Goal: Task Accomplishment & Management: Manage account settings

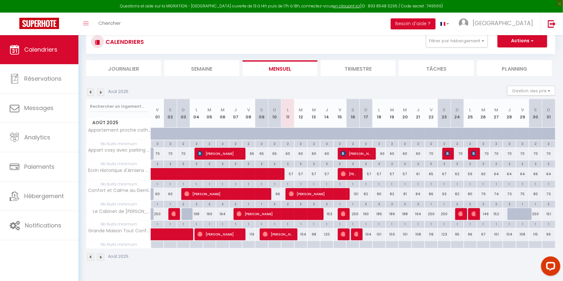
scroll to position [35, 0]
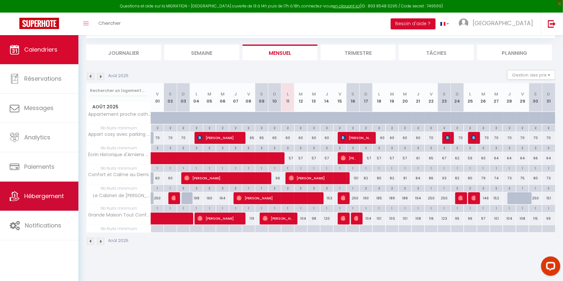
click at [8, 203] on link "Hébergement" at bounding box center [39, 196] width 78 height 29
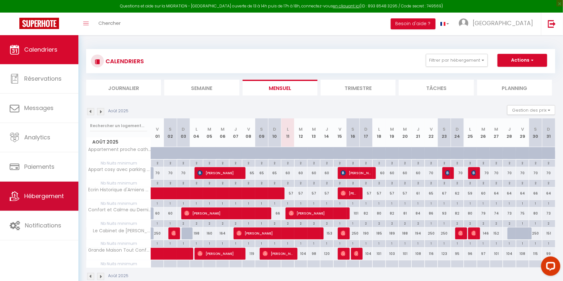
click at [18, 207] on link "Hébergement" at bounding box center [39, 196] width 78 height 29
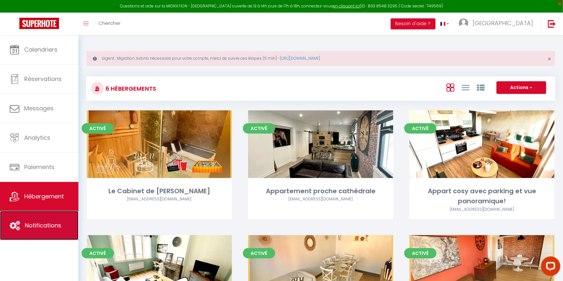
click at [17, 230] on icon at bounding box center [15, 226] width 10 height 10
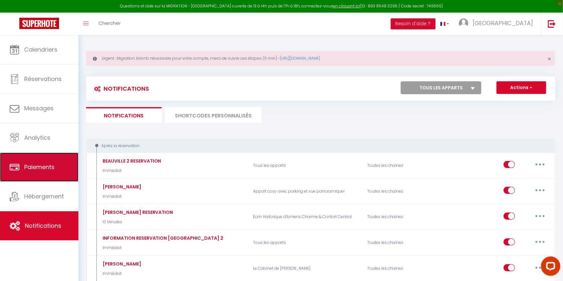
click at [25, 172] on link "Paiements" at bounding box center [39, 166] width 78 height 29
select select "2"
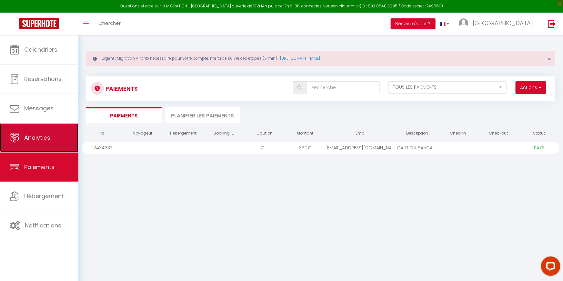
click at [40, 143] on link "Analytics" at bounding box center [39, 137] width 78 height 29
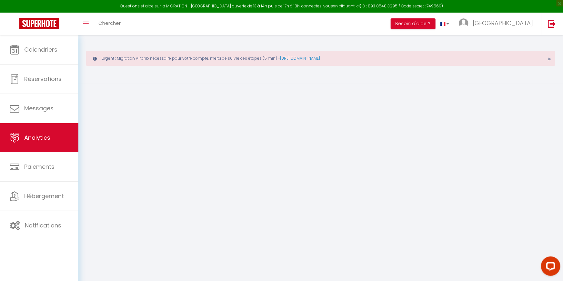
select select "2025"
select select "8"
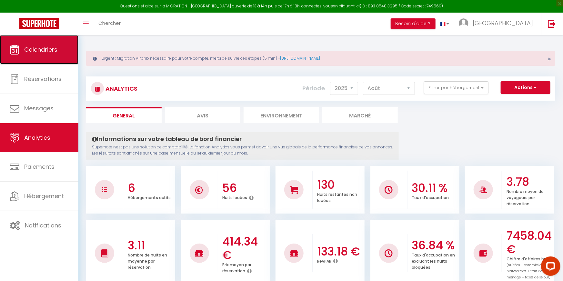
click at [33, 61] on link "Calendriers" at bounding box center [39, 49] width 78 height 29
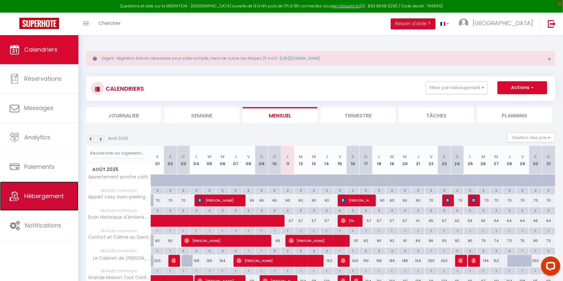
click at [35, 188] on link "Hébergement" at bounding box center [39, 196] width 78 height 29
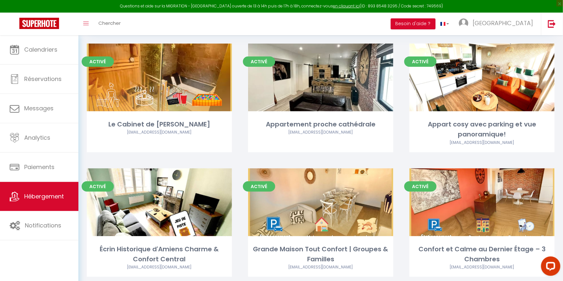
scroll to position [86, 0]
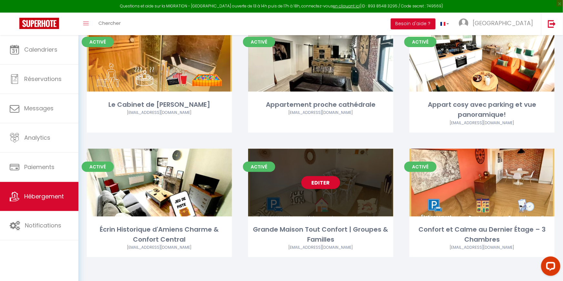
click at [331, 184] on link "Editer" at bounding box center [320, 182] width 39 height 13
select select "3"
select select "2"
select select "1"
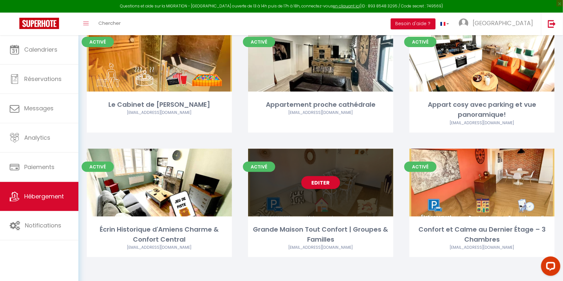
select select
select select "28"
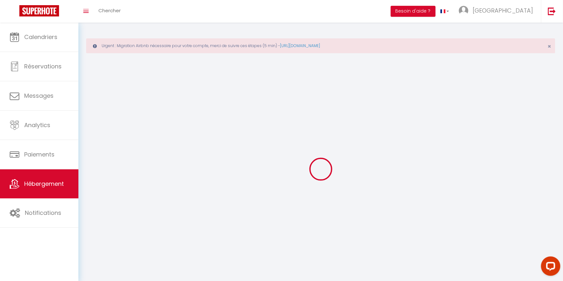
select select
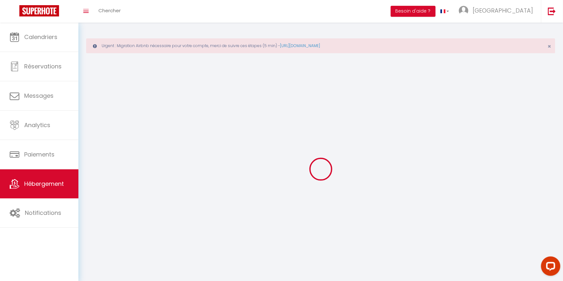
select select
checkbox input "false"
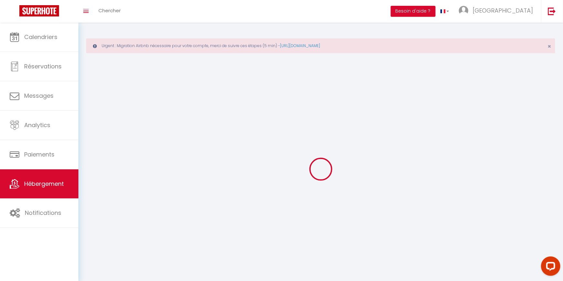
select select
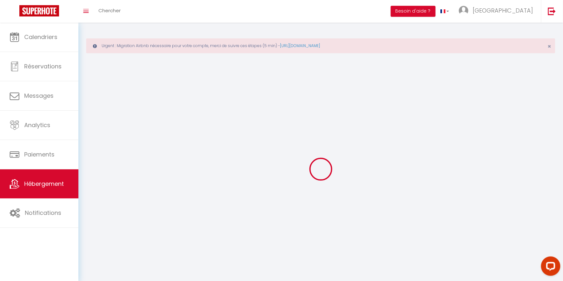
select select
checkbox input "false"
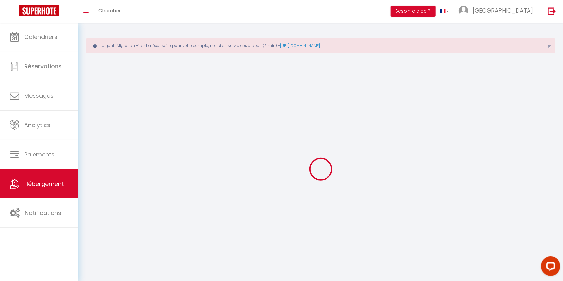
checkbox input "false"
select select
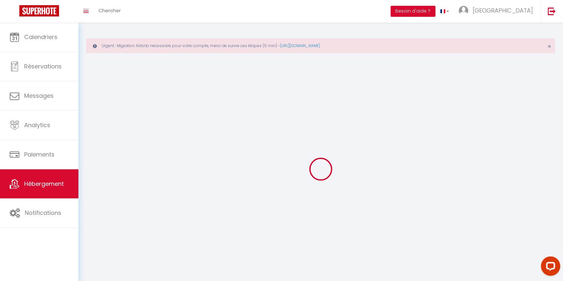
select select
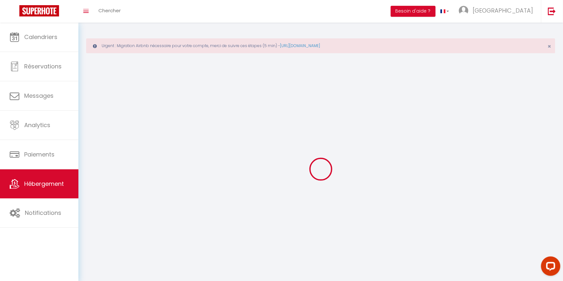
checkbox input "false"
select select
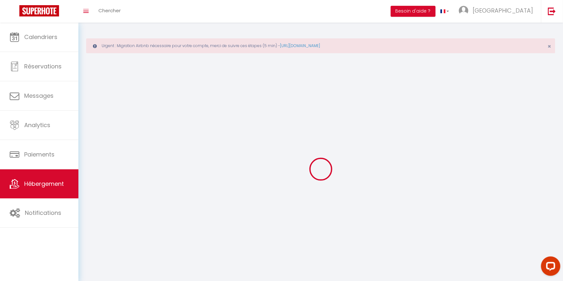
select select
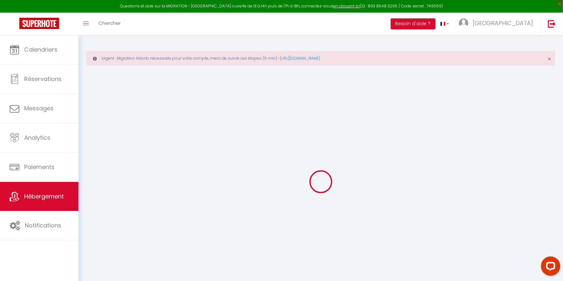
select select
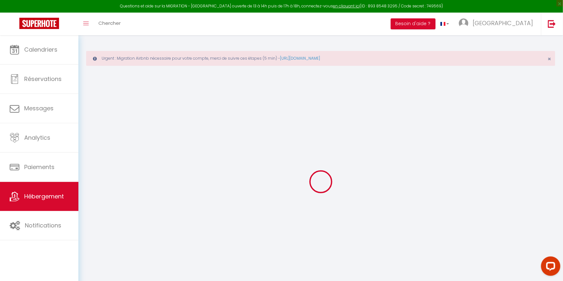
select select
checkbox input "false"
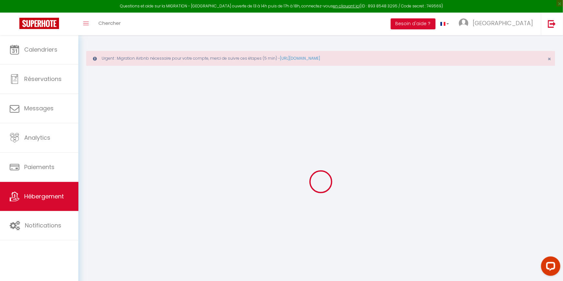
select select
type input "Grande Maison Tout Confort | Groupes & Familles"
type input "Hadrien"
select select "8"
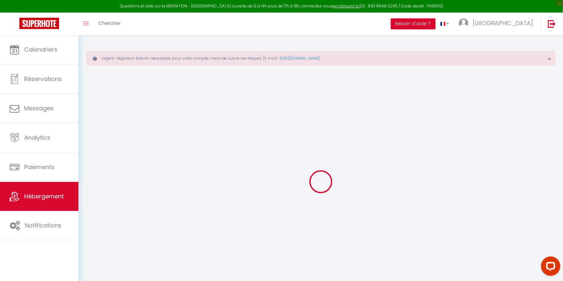
select select "3"
type input "89"
type input "7"
type input "80"
select select
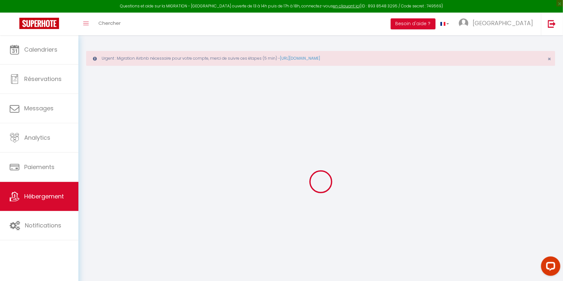
select select
type input "Rue hugeonnots"
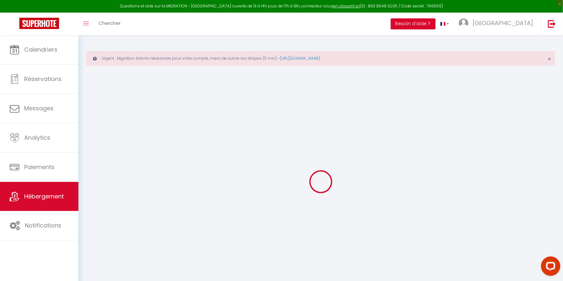
type input "80000"
type input "Amiens"
type input "[EMAIL_ADDRESS][DOMAIN_NAME]"
select select
checkbox input "false"
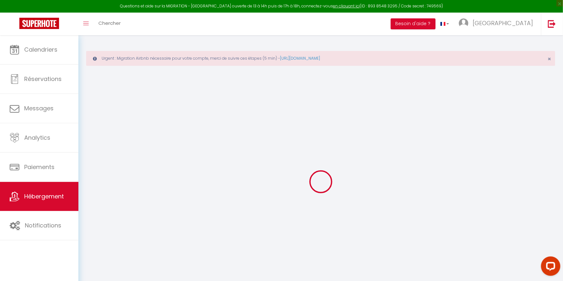
checkbox input "false"
type input "0"
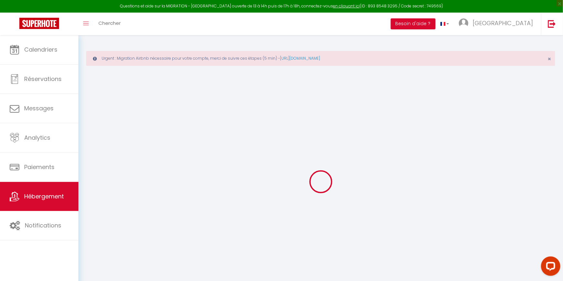
type input "0"
select select "+ 22 %"
select select "+ 100 %"
select select "14:00"
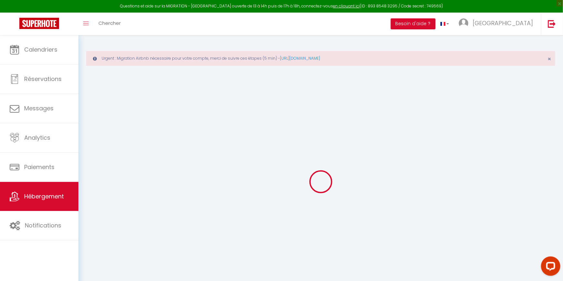
select select
select select "11:00"
select select "30"
select select "120"
select select
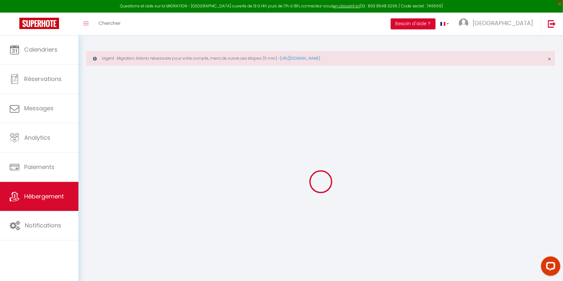
select select
checkbox input "false"
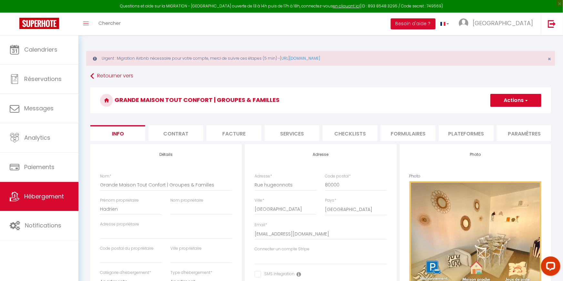
select select
checkbox input "false"
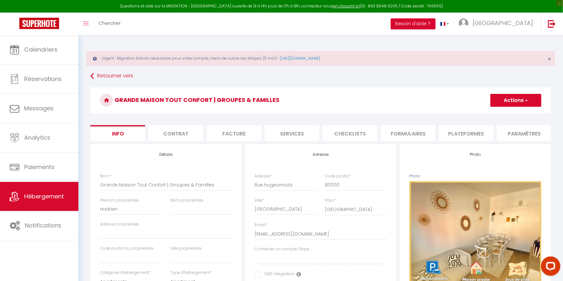
checkbox input "false"
select select "10361-1353437172159574645"
click at [492, 130] on li "Plateformes" at bounding box center [465, 133] width 55 height 16
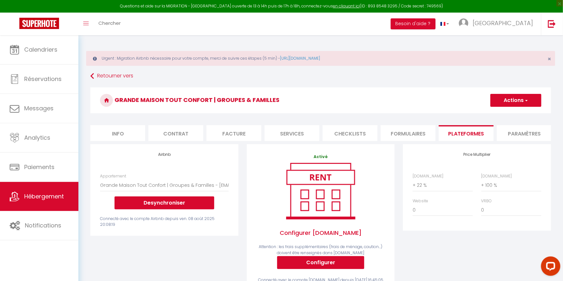
click at [517, 101] on button "Actions" at bounding box center [515, 100] width 51 height 13
click at [510, 114] on link "Enregistrer" at bounding box center [515, 114] width 51 height 8
select select "365"
select select "EUR"
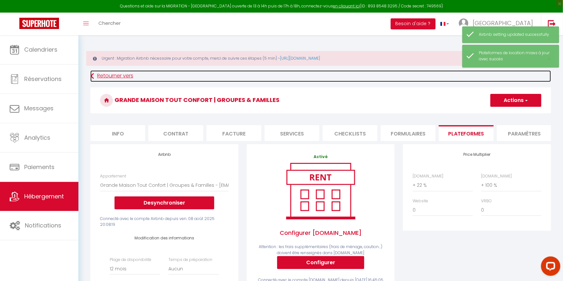
click at [106, 73] on link "Retourner vers" at bounding box center [320, 76] width 460 height 12
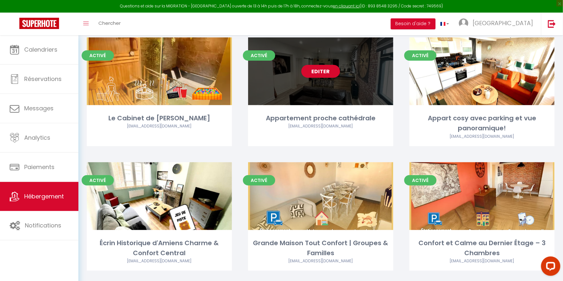
scroll to position [86, 0]
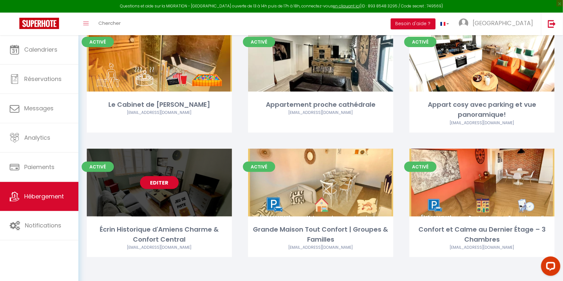
click at [151, 182] on link "Editer" at bounding box center [159, 182] width 39 height 13
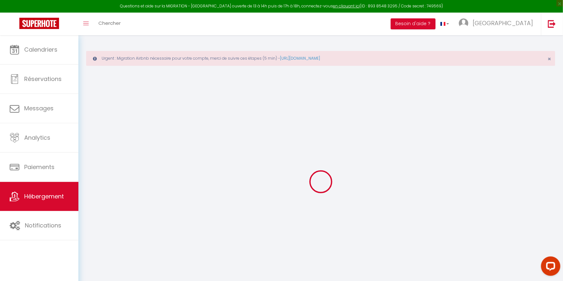
select select "+ 22 %"
select select "+ 45 %"
select select
checkbox input "false"
checkbox input "true"
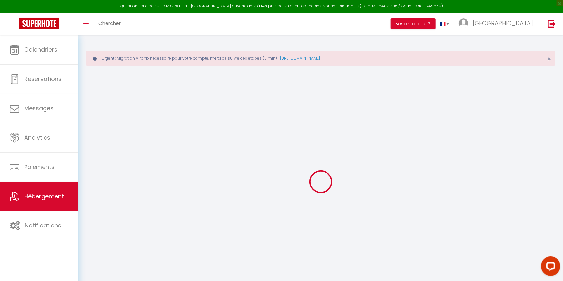
checkbox input "true"
checkbox input "false"
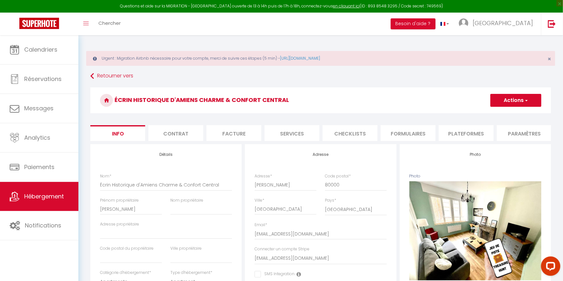
select select
checkbox input "false"
checkbox input "true"
checkbox input "false"
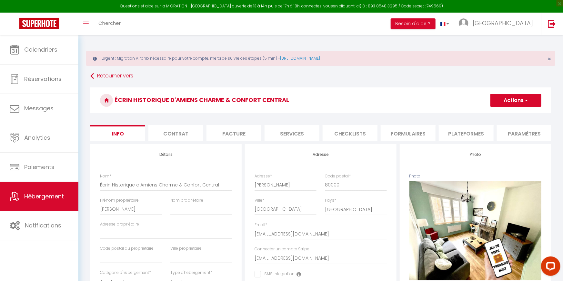
select select "10359-1342694291563573943"
click at [478, 134] on li "Plateformes" at bounding box center [465, 133] width 55 height 16
select select "365"
select select "EUR"
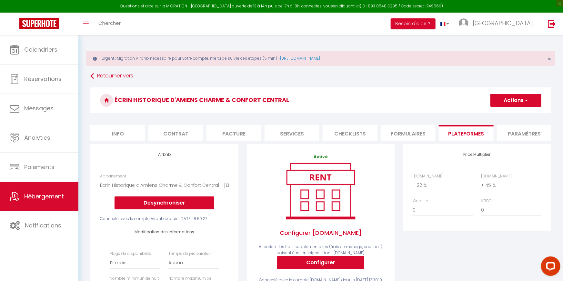
click at [519, 101] on button "Actions" at bounding box center [515, 100] width 51 height 13
click at [493, 115] on link "Enregistrer" at bounding box center [515, 114] width 51 height 8
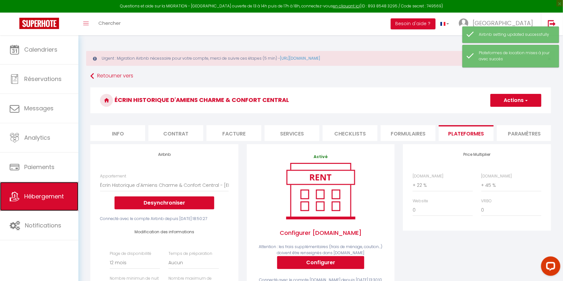
click at [37, 200] on span "Hébergement" at bounding box center [44, 196] width 40 height 8
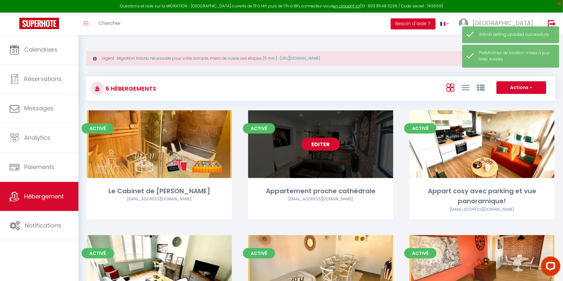
scroll to position [86, 0]
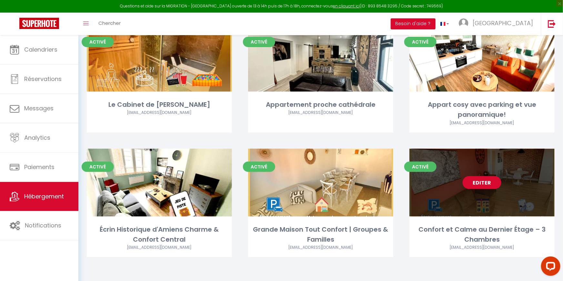
click at [485, 182] on link "Editer" at bounding box center [481, 182] width 39 height 13
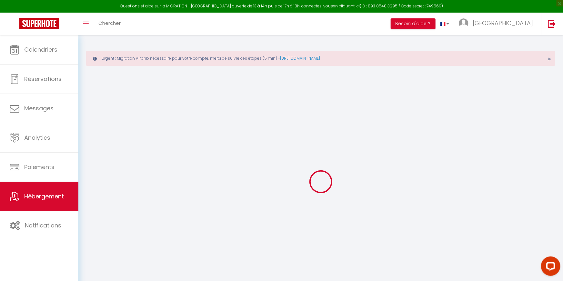
select select "14:00"
select select
select select "11:00"
select select "30"
select select "120"
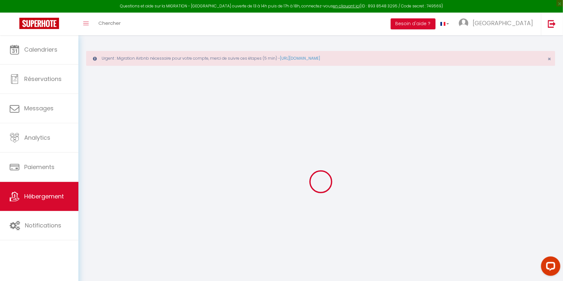
select select
checkbox input "false"
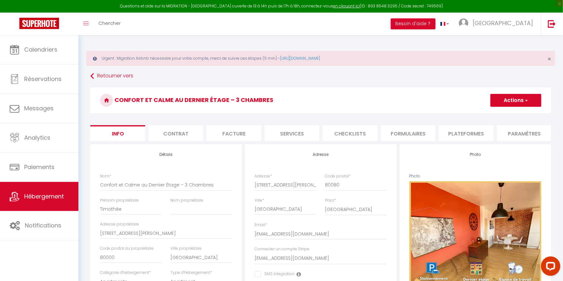
click at [517, 134] on li "Paramètres" at bounding box center [523, 133] width 55 height 16
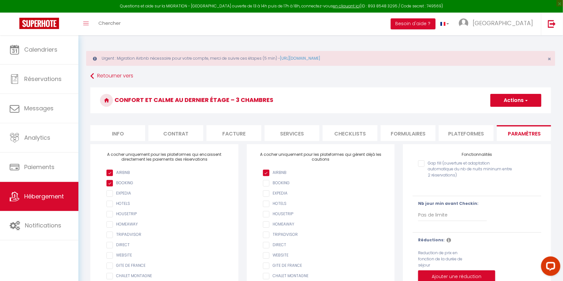
click at [466, 134] on li "Plateformes" at bounding box center [465, 133] width 55 height 16
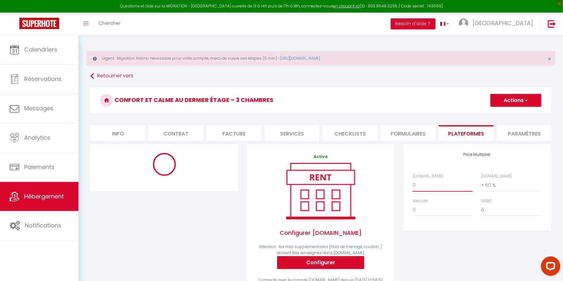
click at [439, 186] on select "0 + 1 % + 2 % + 3 % + 4 % + 5 % + 6 % + 7 % + 8 % + 9 %" at bounding box center [442, 185] width 60 height 12
select select "10362-1394197333837974972"
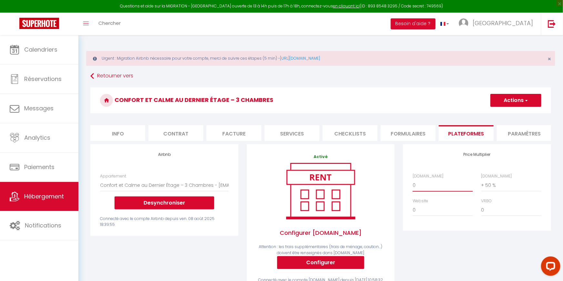
select select "+ 22 %"
click at [519, 100] on button "Actions" at bounding box center [515, 100] width 51 height 13
click at [505, 113] on link "Enregistrer" at bounding box center [515, 114] width 51 height 8
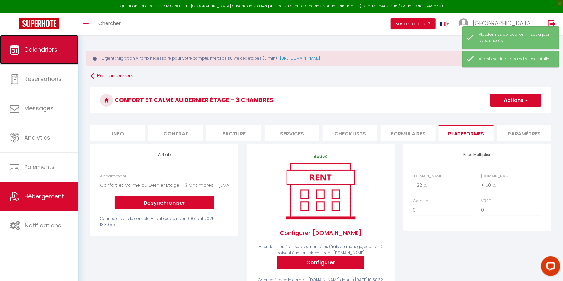
click at [25, 51] on span "Calendriers" at bounding box center [40, 49] width 33 height 8
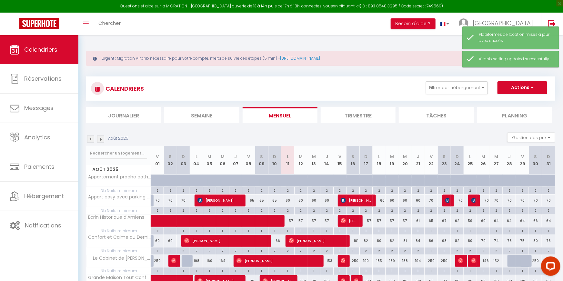
scroll to position [40, 0]
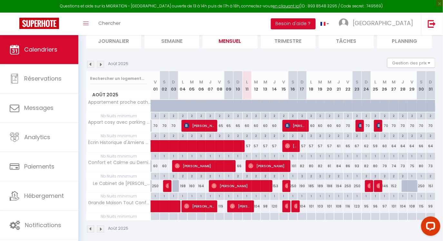
scroll to position [52, 0]
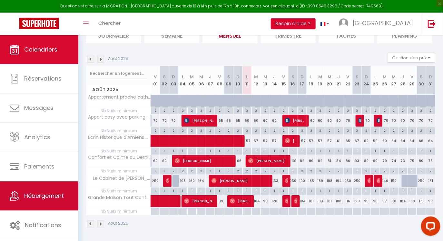
click at [43, 200] on span "Hébergement" at bounding box center [44, 196] width 40 height 8
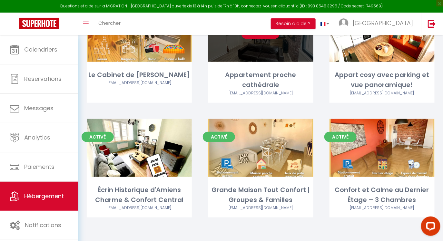
scroll to position [106, 0]
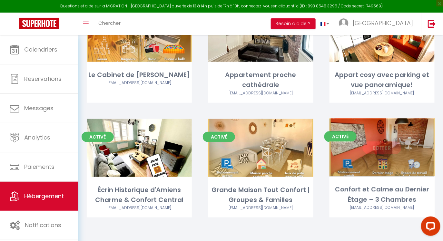
click at [392, 147] on link "Editer" at bounding box center [382, 148] width 39 height 13
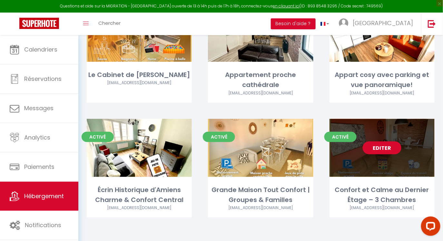
click at [393, 147] on link "Editer" at bounding box center [382, 148] width 39 height 13
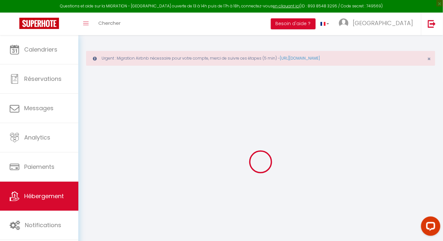
select select "+ 22 %"
select select "+ 50 %"
checkbox input "false"
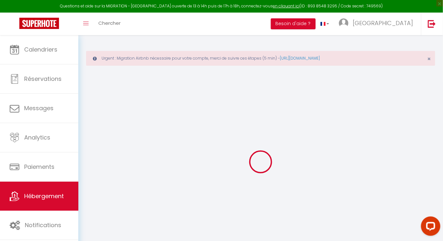
checkbox input "false"
select select "14:00"
select select
select select "11:00"
select select "30"
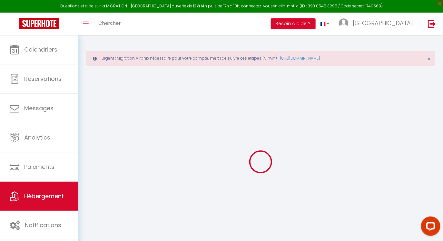
select select "120"
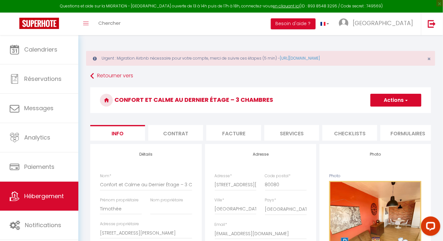
click at [398, 136] on li "Formulaires" at bounding box center [407, 133] width 55 height 16
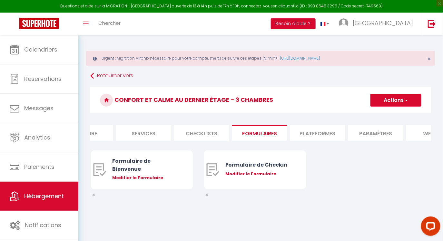
scroll to position [0, 239]
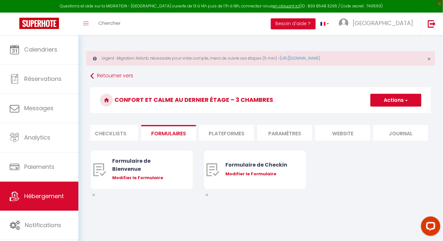
click at [340, 132] on li "website" at bounding box center [342, 133] width 55 height 16
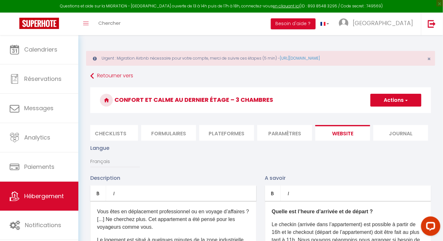
click at [272, 132] on li "Paramètres" at bounding box center [284, 133] width 55 height 16
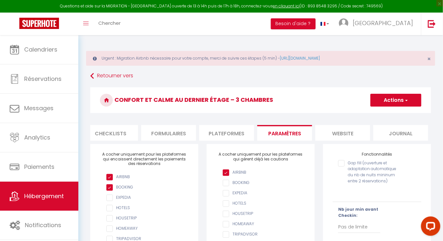
click at [232, 126] on li "Plateformes" at bounding box center [226, 133] width 55 height 16
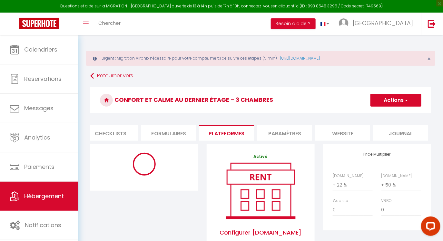
select select "10362-1394197333837974972"
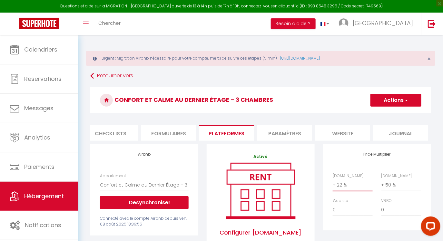
click at [354, 187] on select "0 + 1 % + 2 % + 3 % + 4 % + 5 % + 6 % + 7 % + 8 % + 9 %" at bounding box center [353, 185] width 40 height 12
select select "0"
click at [404, 101] on span "button" at bounding box center [406, 100] width 4 height 6
click at [387, 113] on link "Enregistrer" at bounding box center [395, 114] width 51 height 8
